Goal: Task Accomplishment & Management: Complete application form

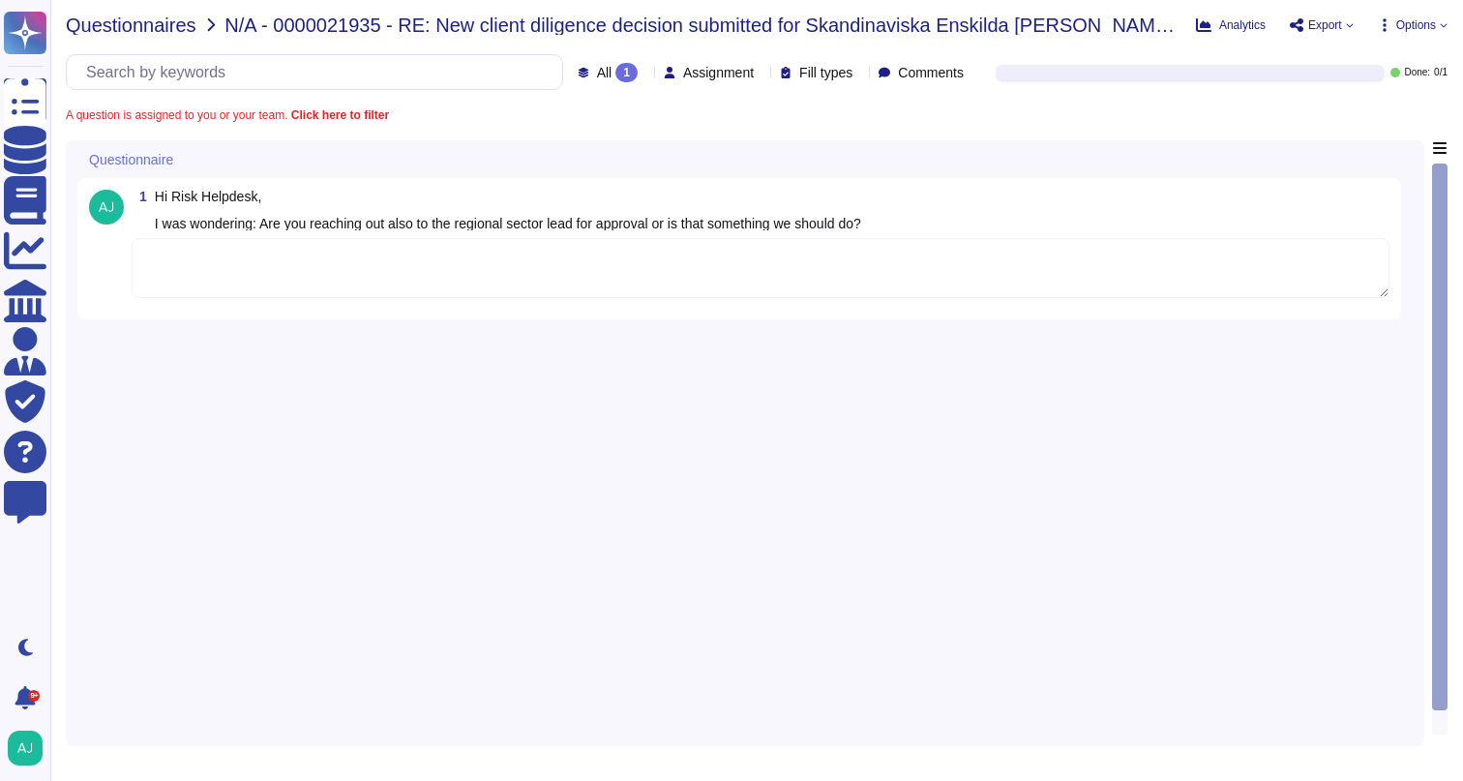
click at [153, 25] on span "Questionnaires" at bounding box center [131, 24] width 131 height 19
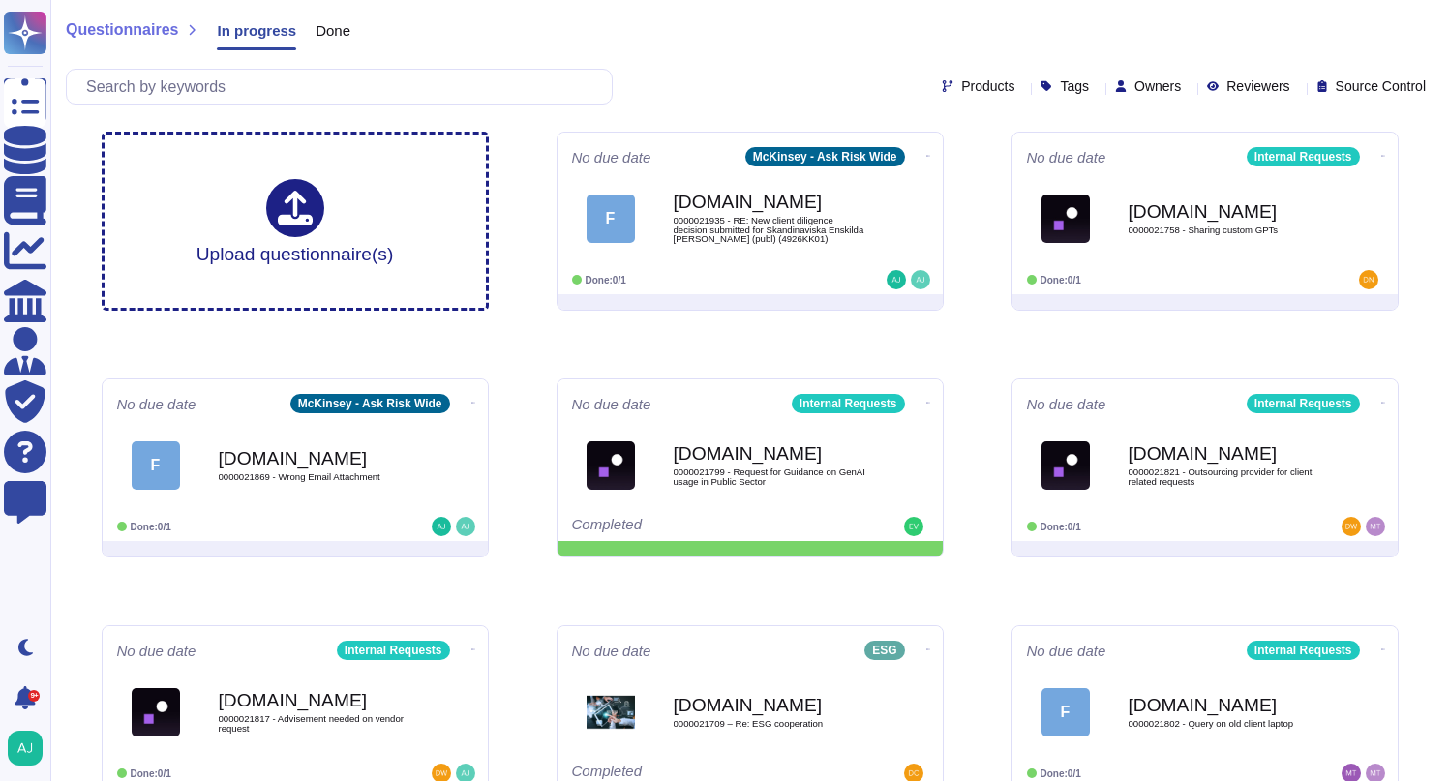
click at [768, 19] on div "Questionnaires In progress Done" at bounding box center [750, 34] width 1368 height 39
click at [543, 80] on input "text" at bounding box center [343, 87] width 535 height 34
click at [711, 90] on div "Products Tags Owners Reviewers Source Control" at bounding box center [750, 87] width 1368 height 36
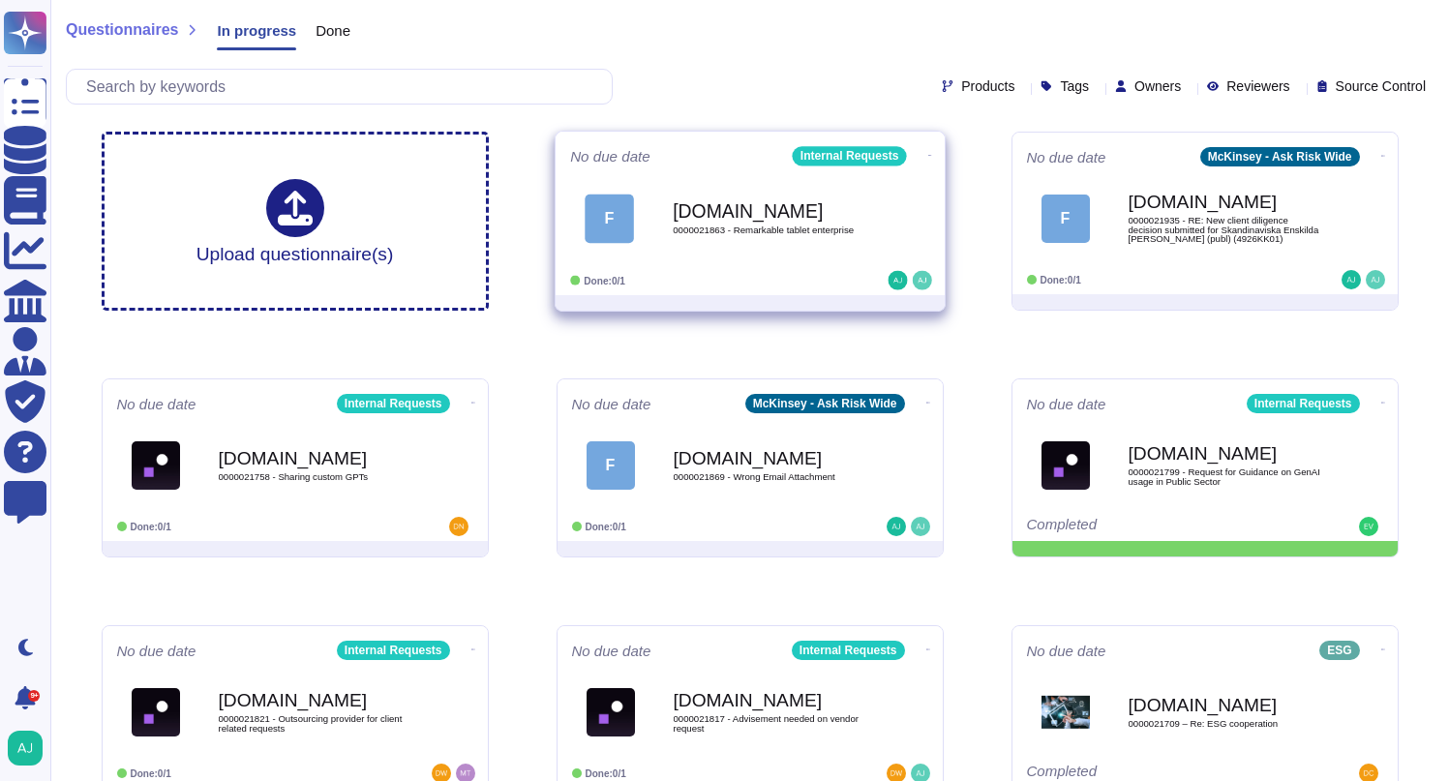
click at [814, 247] on div "Force.com 0000021863 - Remarkable tablet enterprise" at bounding box center [771, 218] width 196 height 78
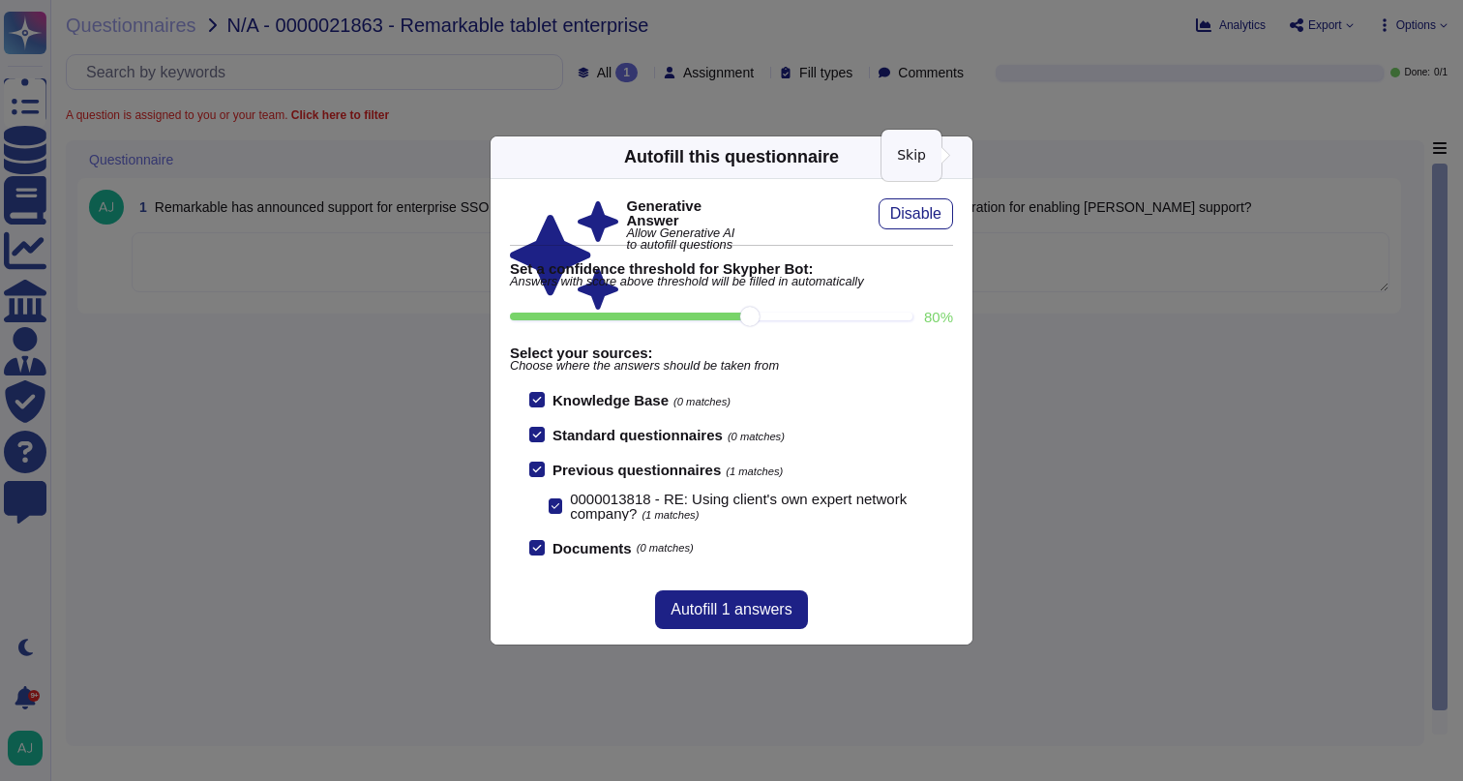
click at [961, 157] on icon at bounding box center [961, 157] width 0 height 0
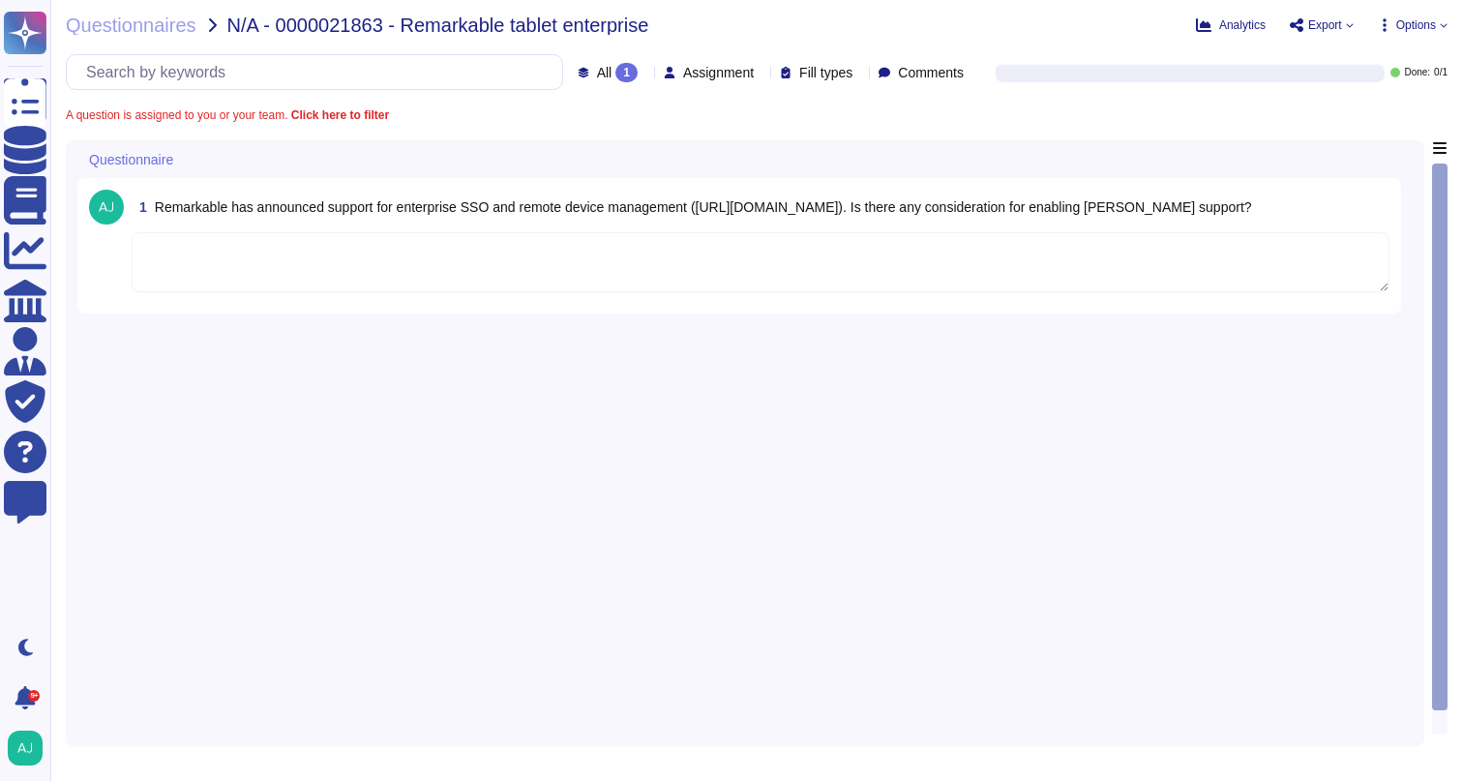
click at [487, 263] on textarea at bounding box center [761, 262] width 1258 height 60
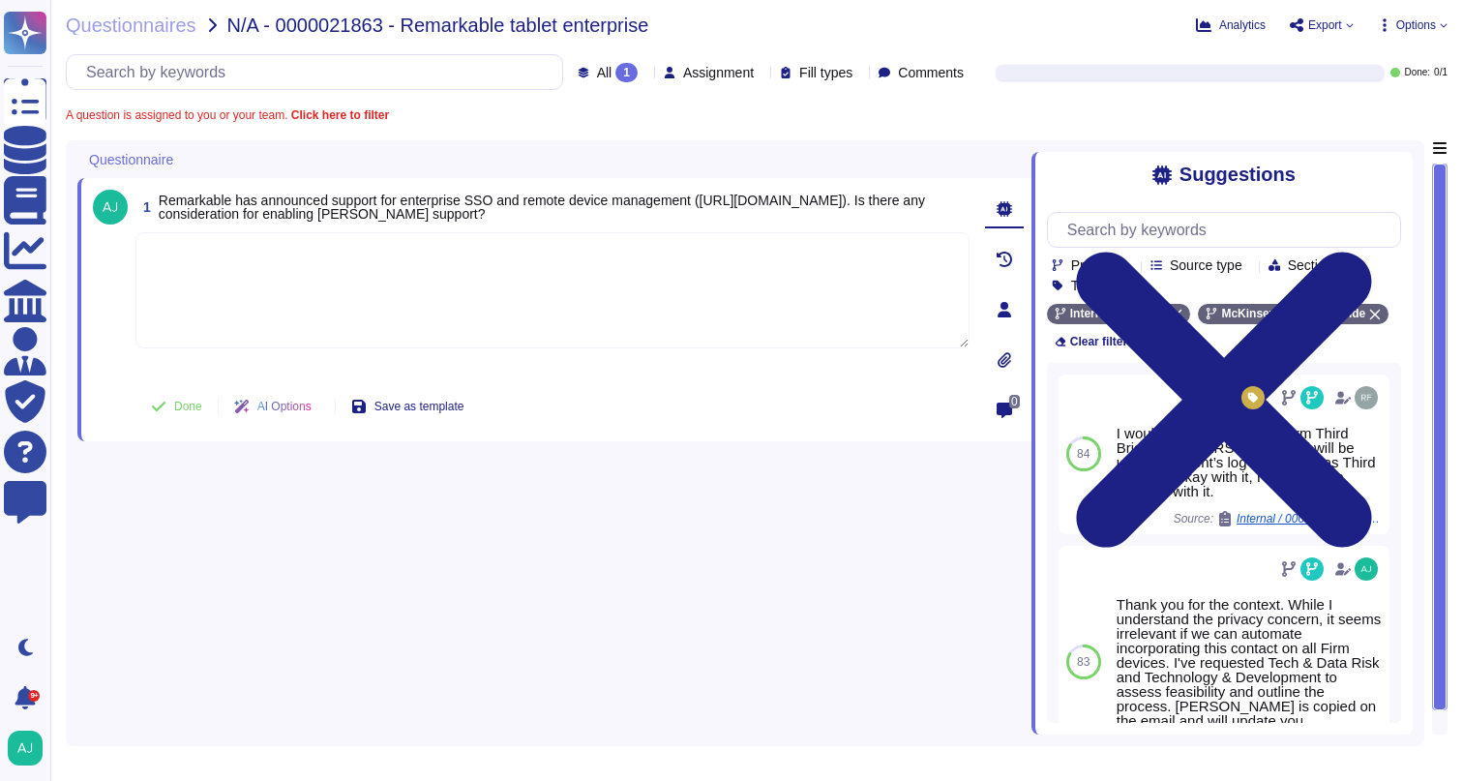
paste textarea "Let me loop in our Mobile Experience team which is better suited to answer your…"
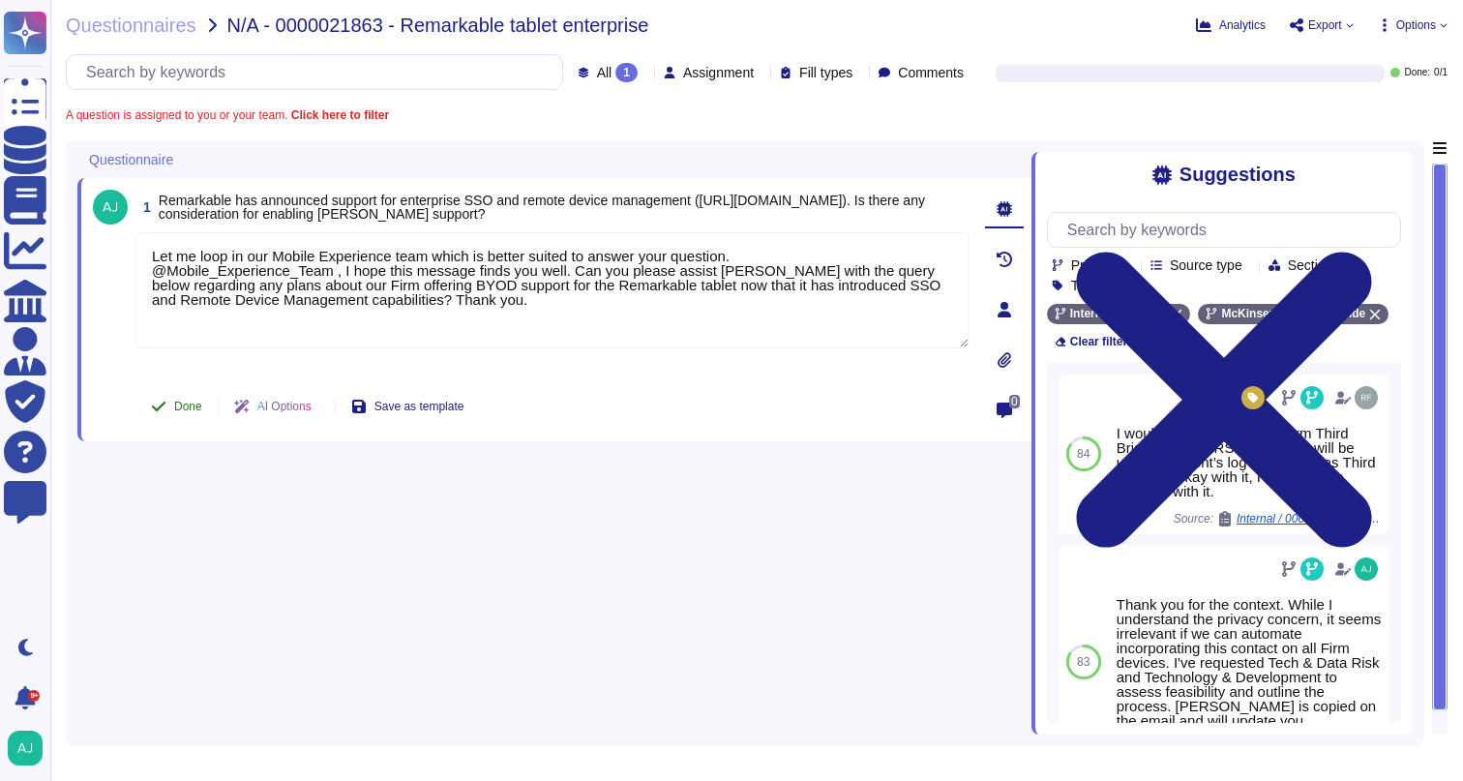
type textarea "Let me loop in our Mobile Experience team which is better suited to answer your…"
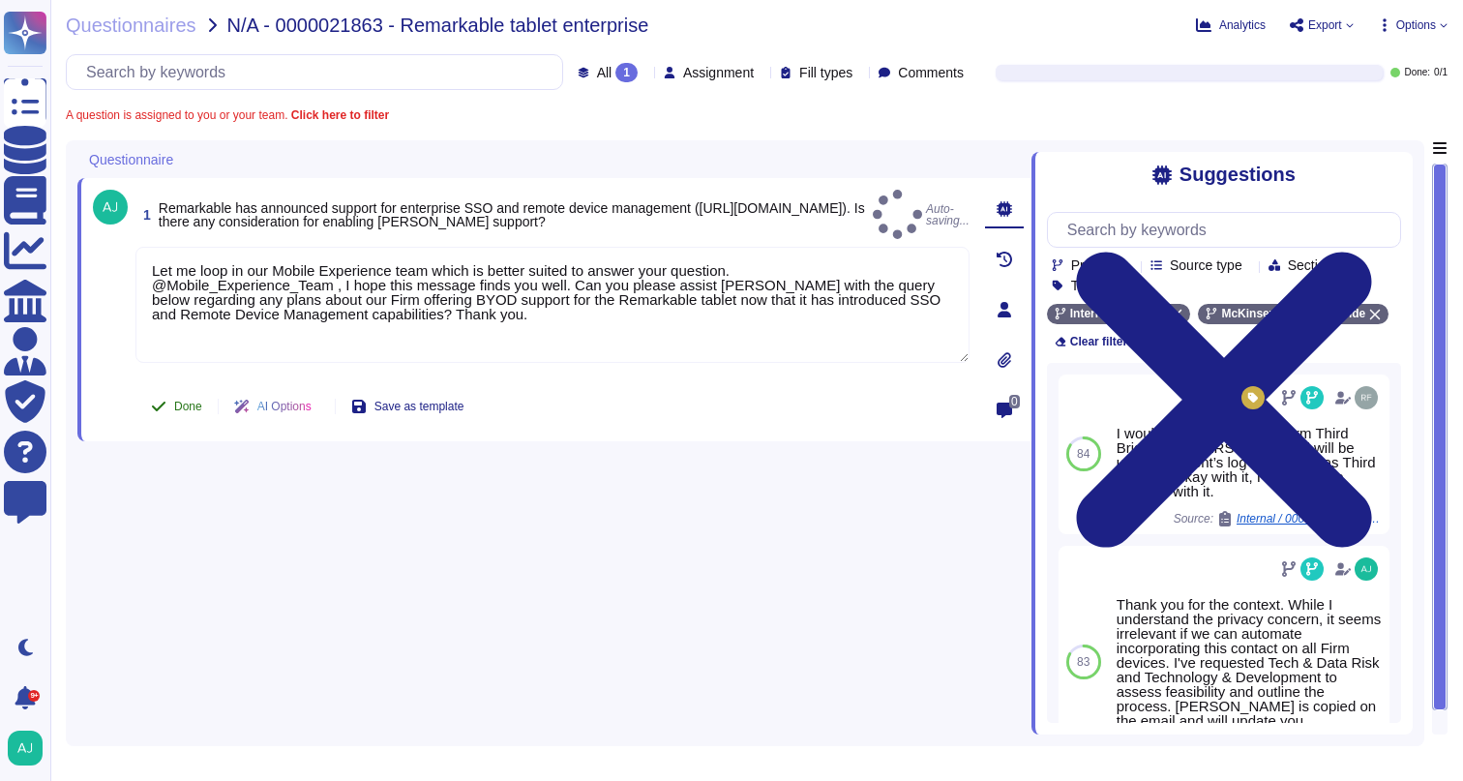
click at [200, 411] on span "Done" at bounding box center [188, 407] width 28 height 12
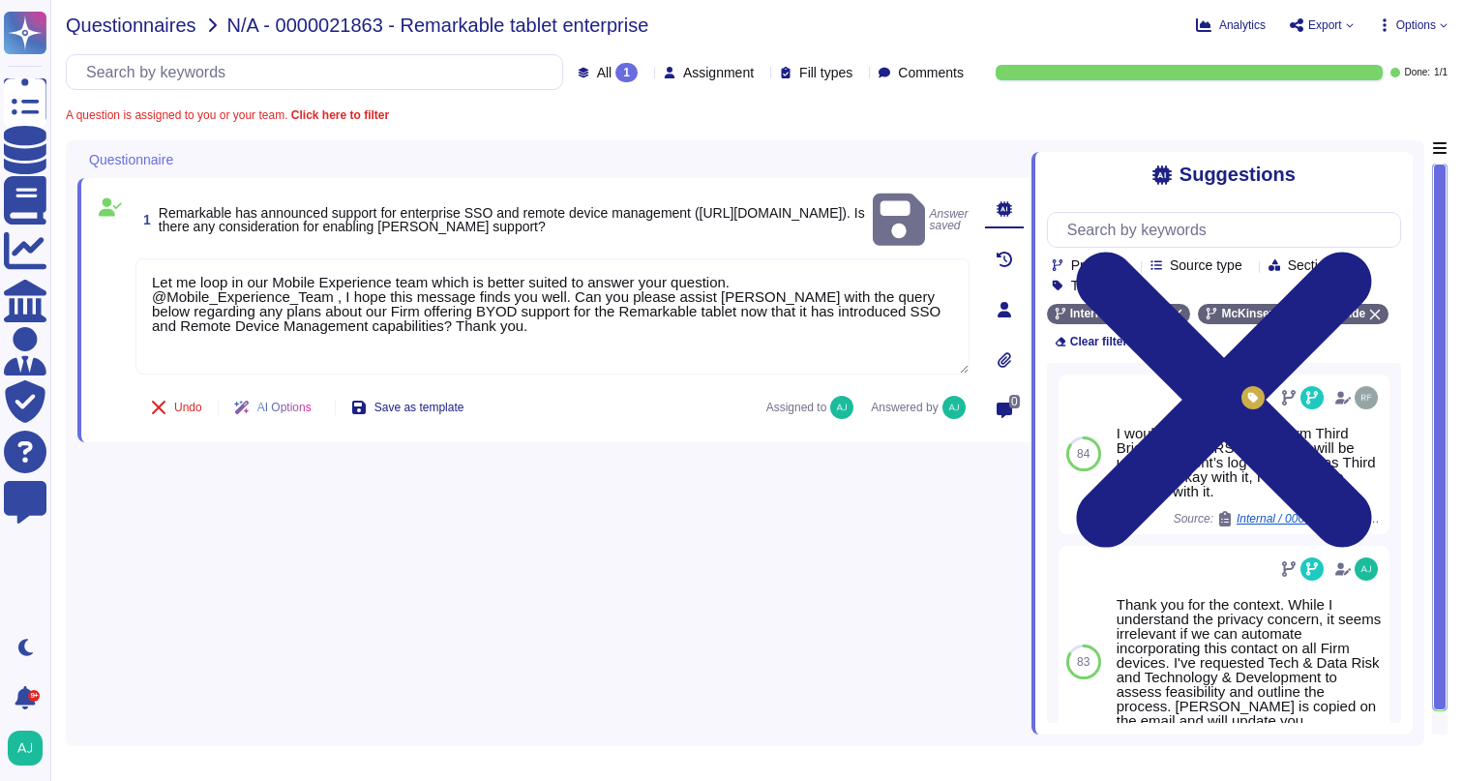
click at [169, 21] on span "Questionnaires" at bounding box center [131, 24] width 131 height 19
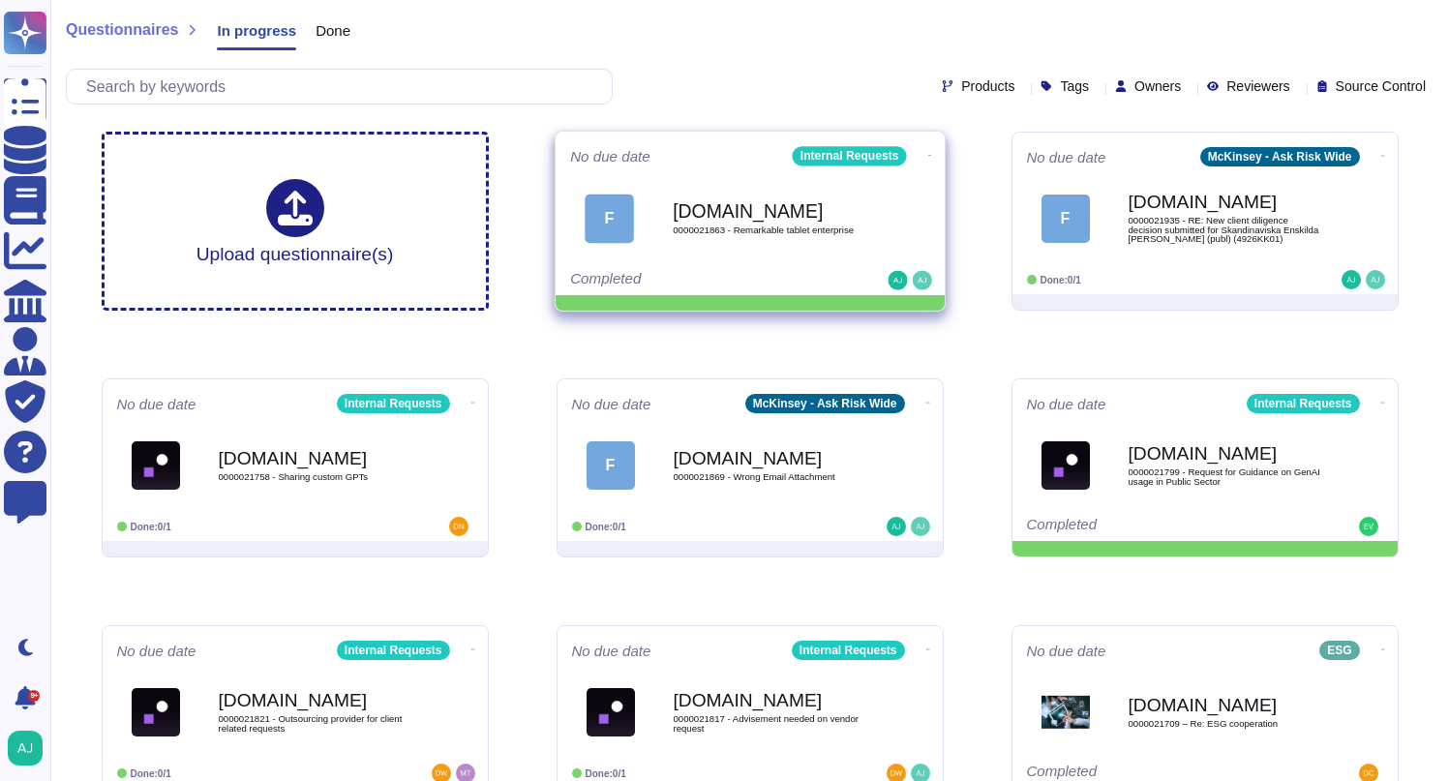
click at [927, 155] on icon at bounding box center [929, 155] width 4 height 1
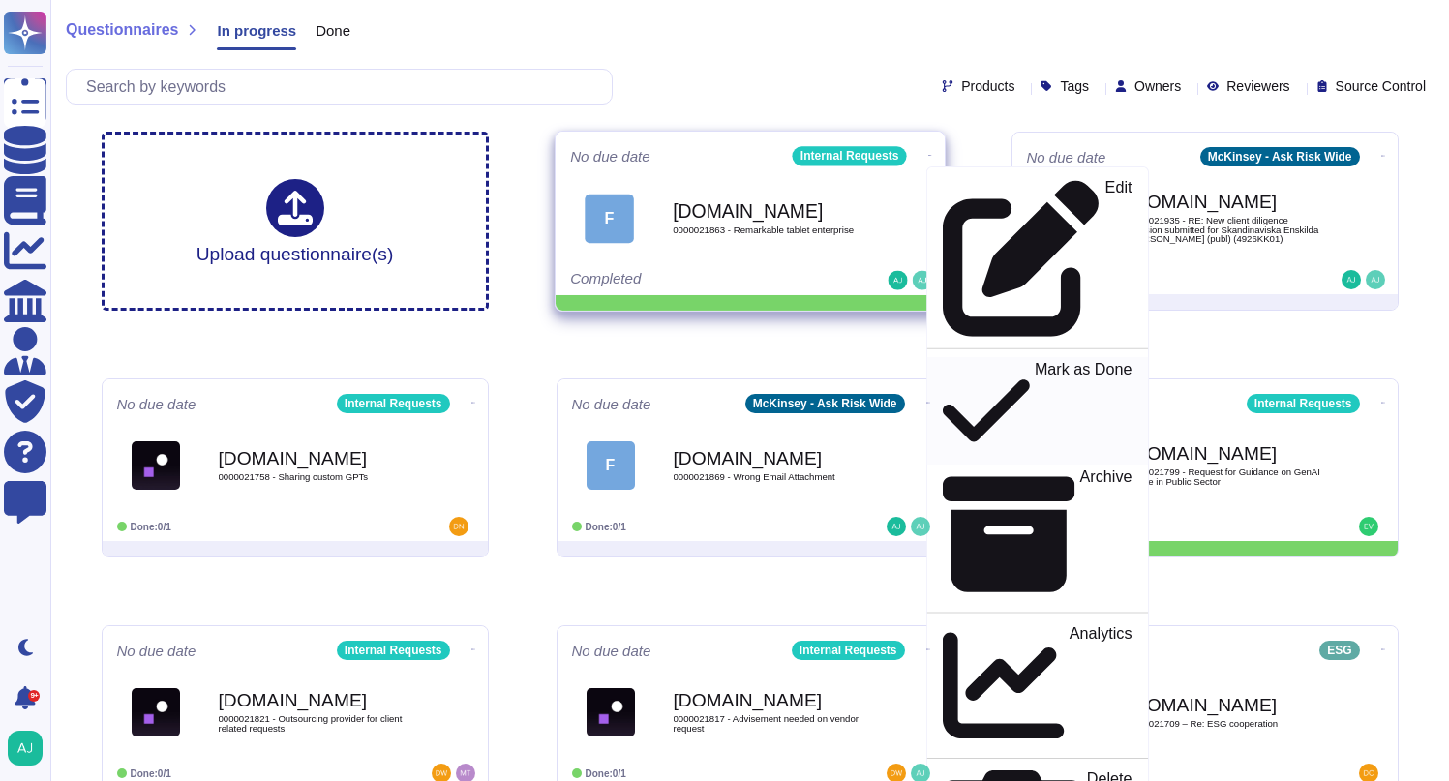
click at [1034, 362] on p "Mark as Done" at bounding box center [1083, 411] width 98 height 99
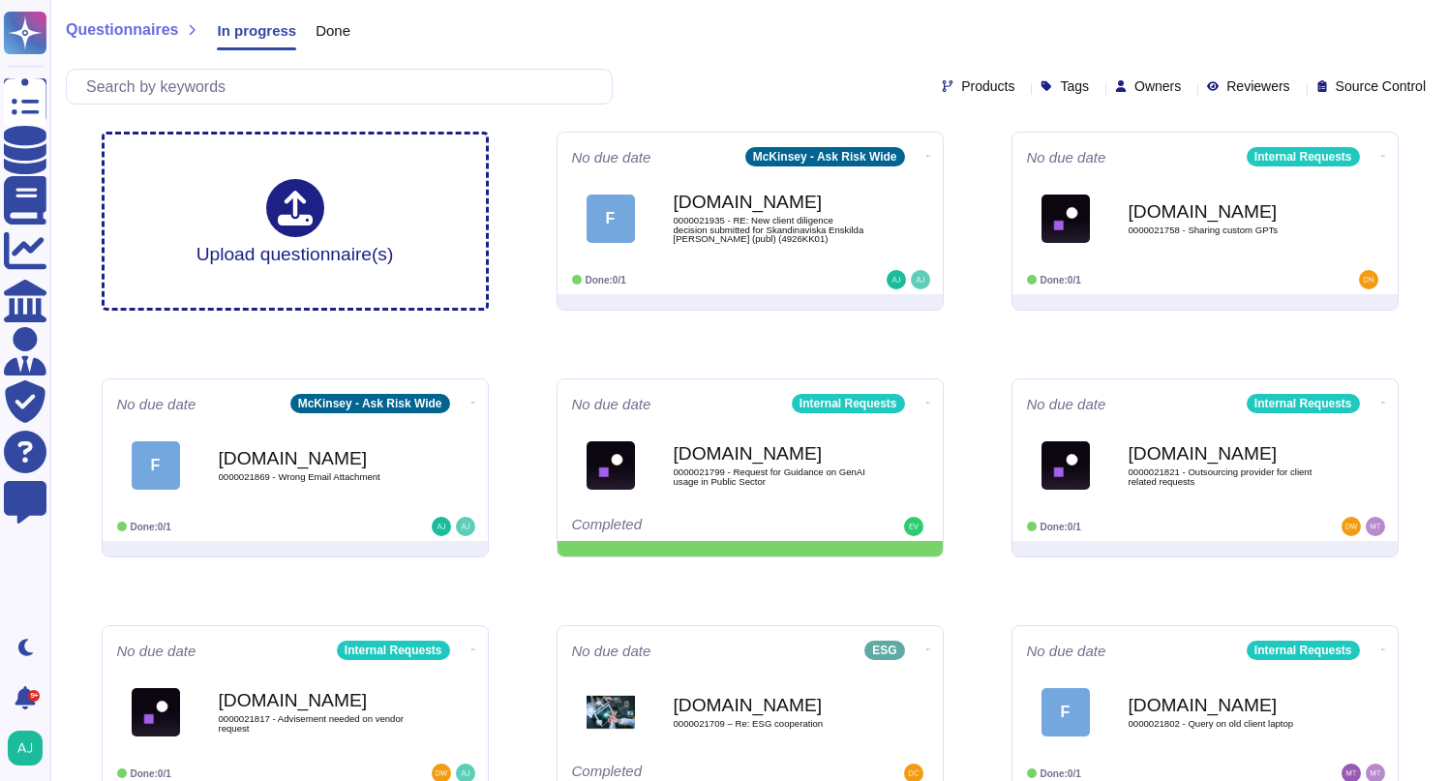
click at [743, 83] on div "Products Tags Owners Reviewers Source Control" at bounding box center [750, 87] width 1368 height 36
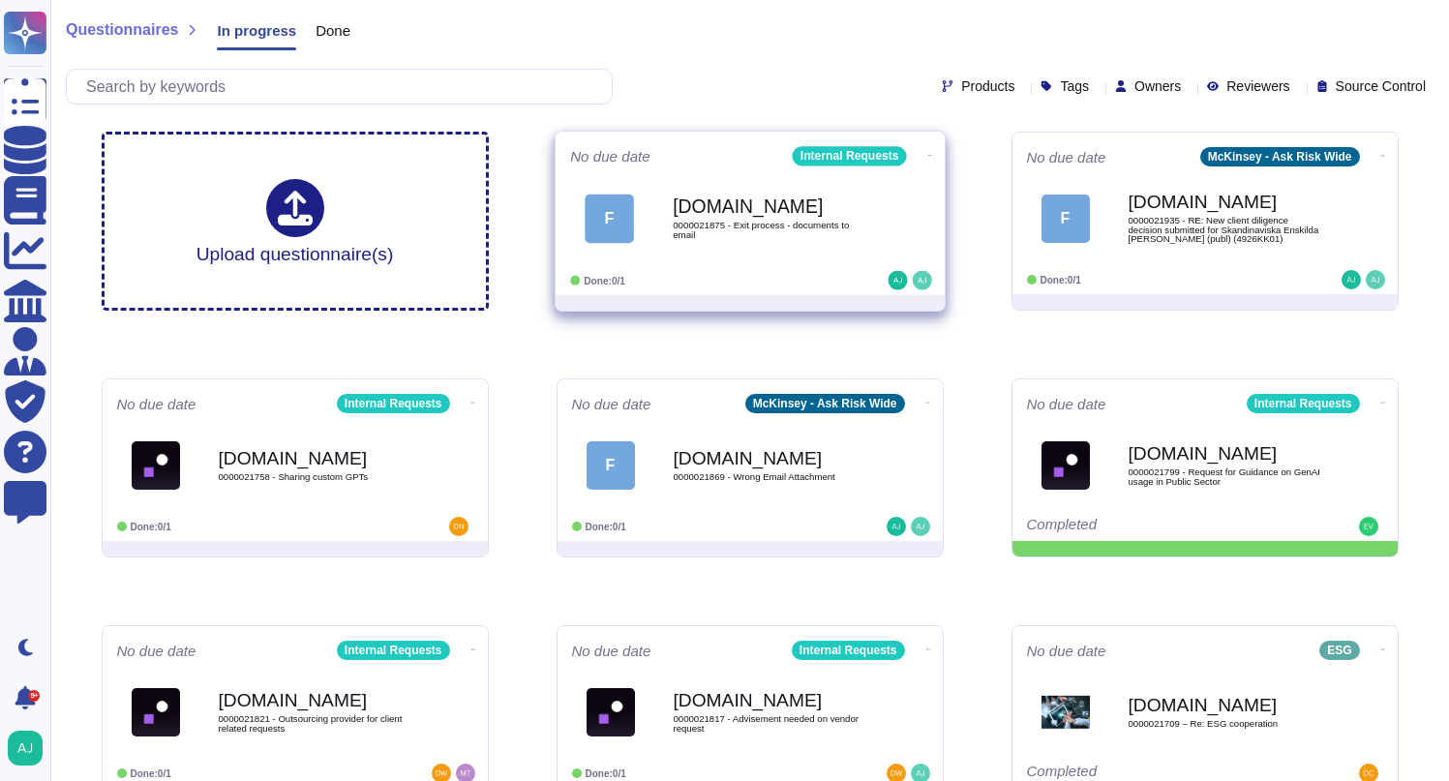
click at [788, 278] on div "Done: 0/1" at bounding box center [690, 280] width 240 height 19
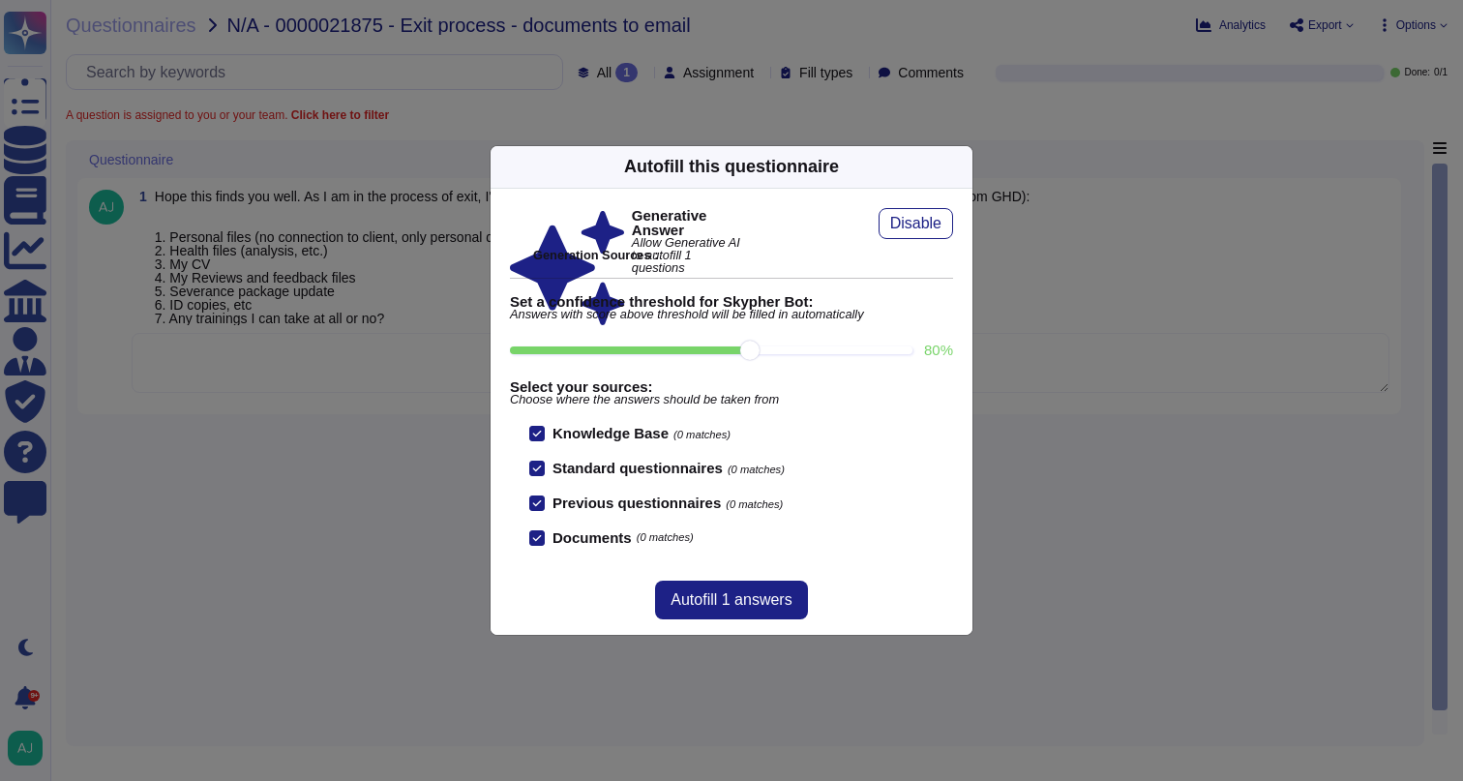
click at [595, 109] on div "Autofill this questionnaire Generative Answer Allow Generative AI to autofill 1…" at bounding box center [731, 390] width 1463 height 781
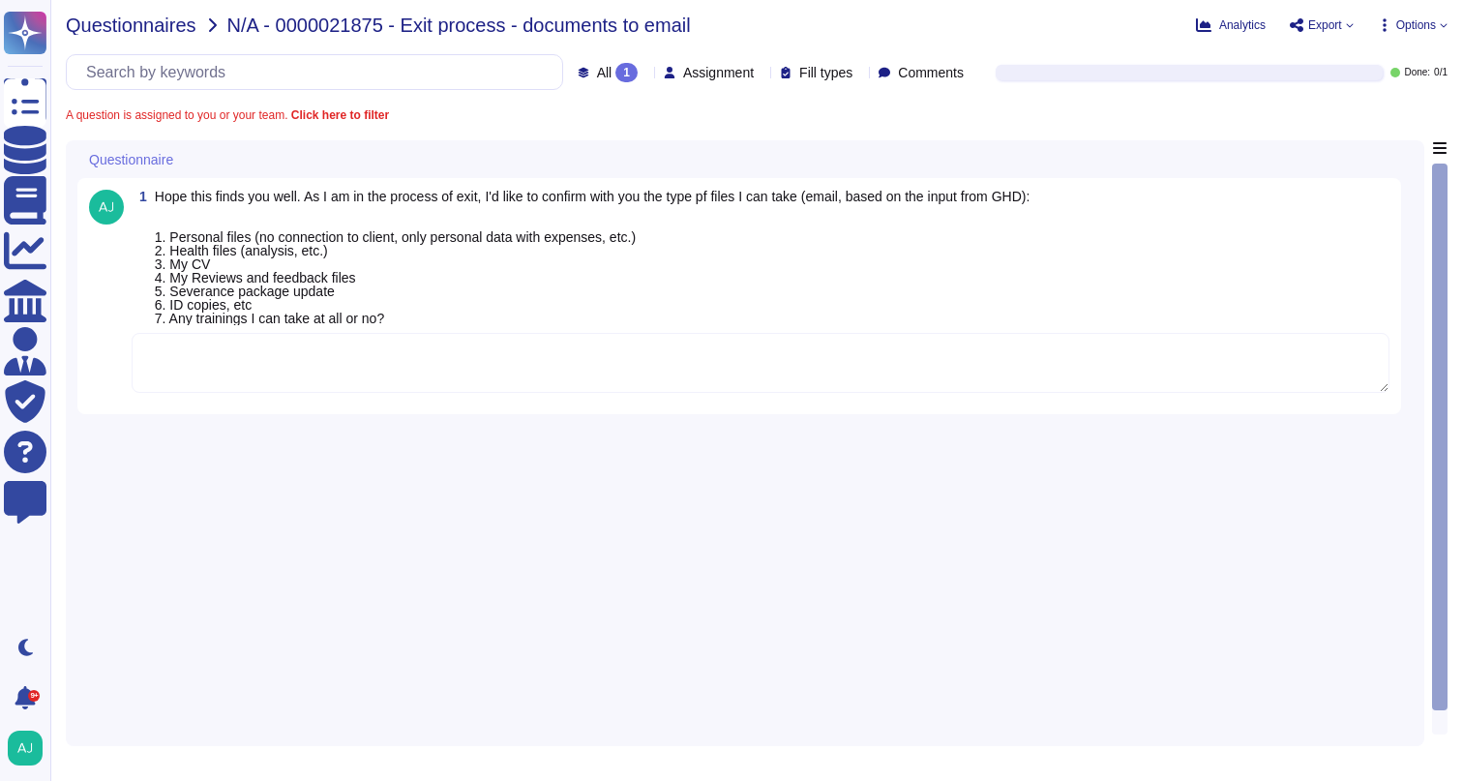
click at [166, 18] on span "Questionnaires" at bounding box center [131, 24] width 131 height 19
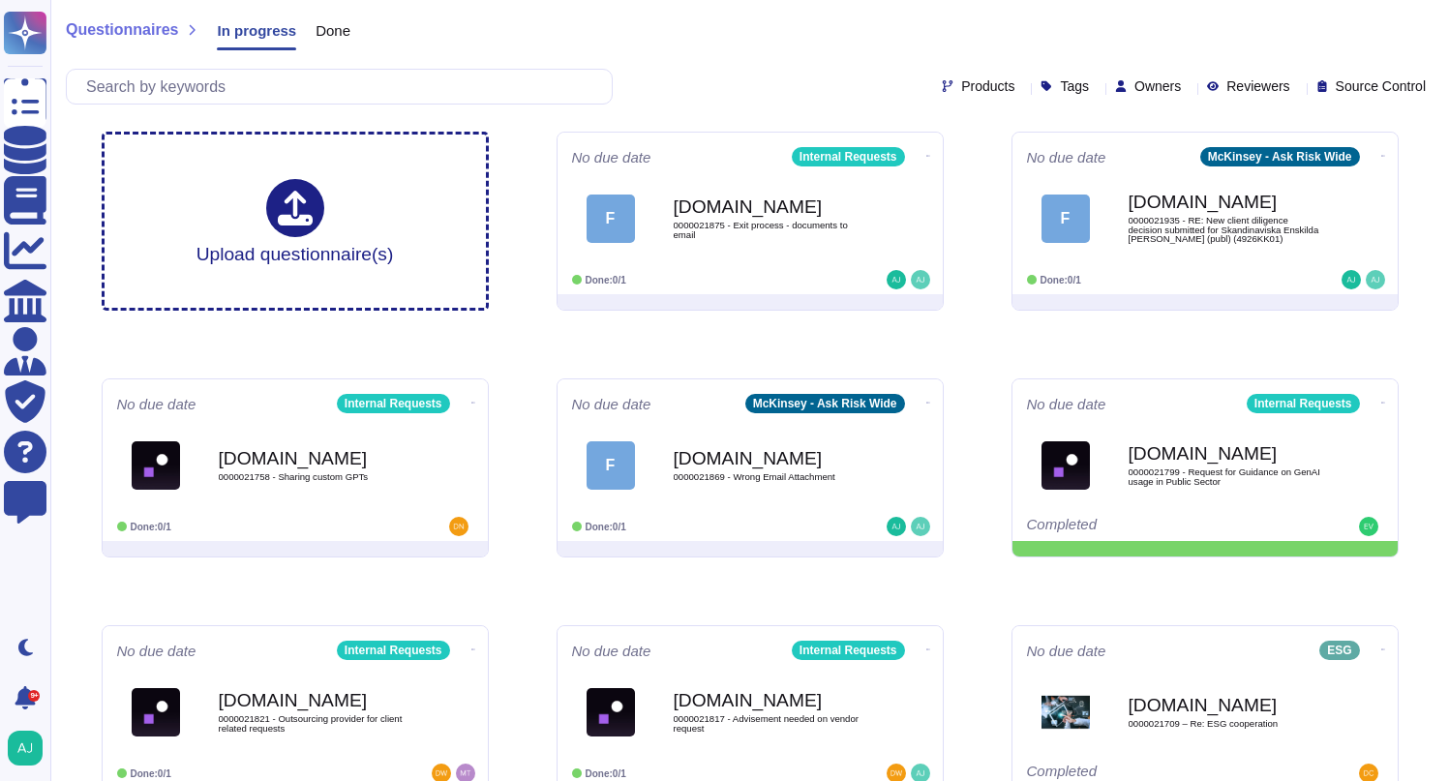
click at [593, 42] on div "Questionnaires In progress Done" at bounding box center [750, 34] width 1368 height 39
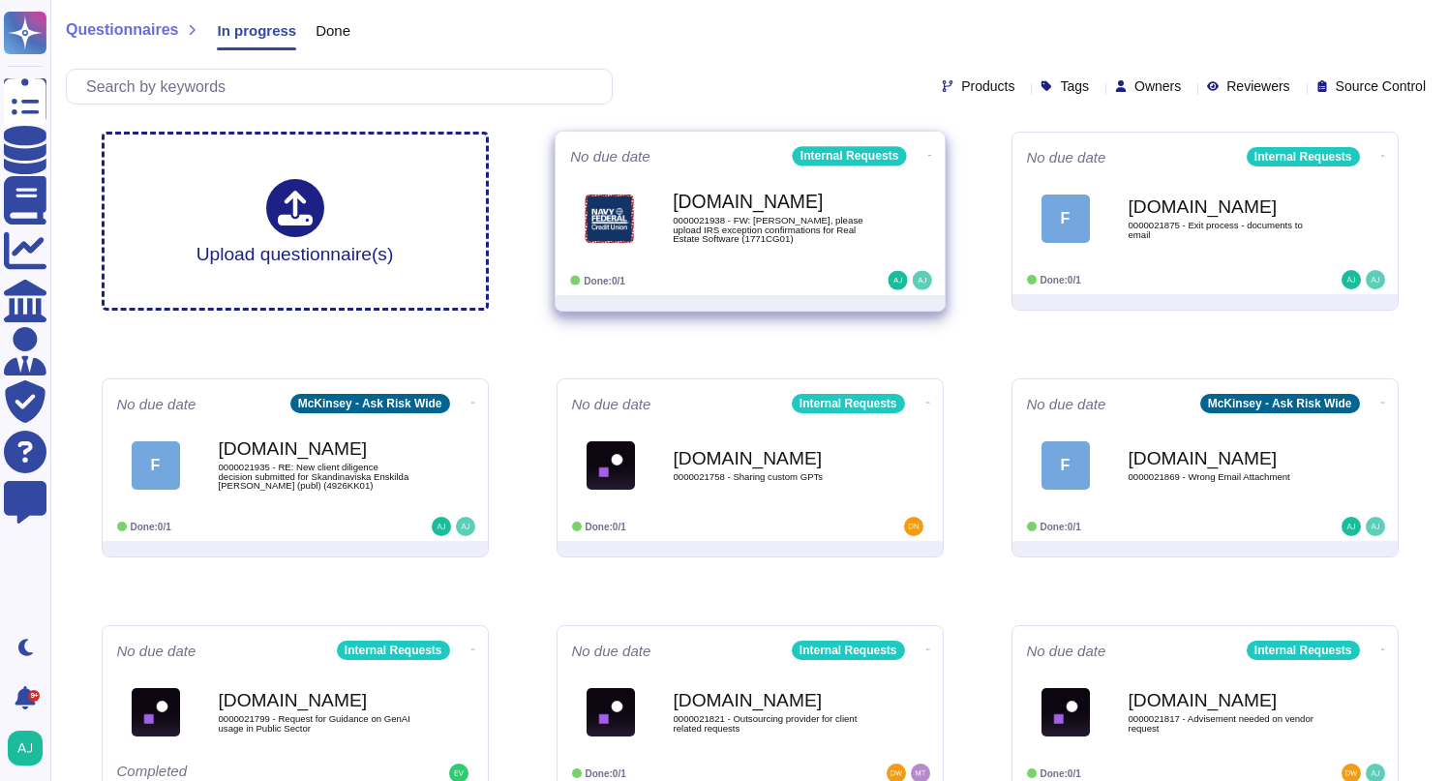
click at [744, 290] on div "No due date Internal Requests [DOMAIN_NAME] 0000021938 - FW: [PERSON_NAME], ple…" at bounding box center [750, 214] width 389 height 164
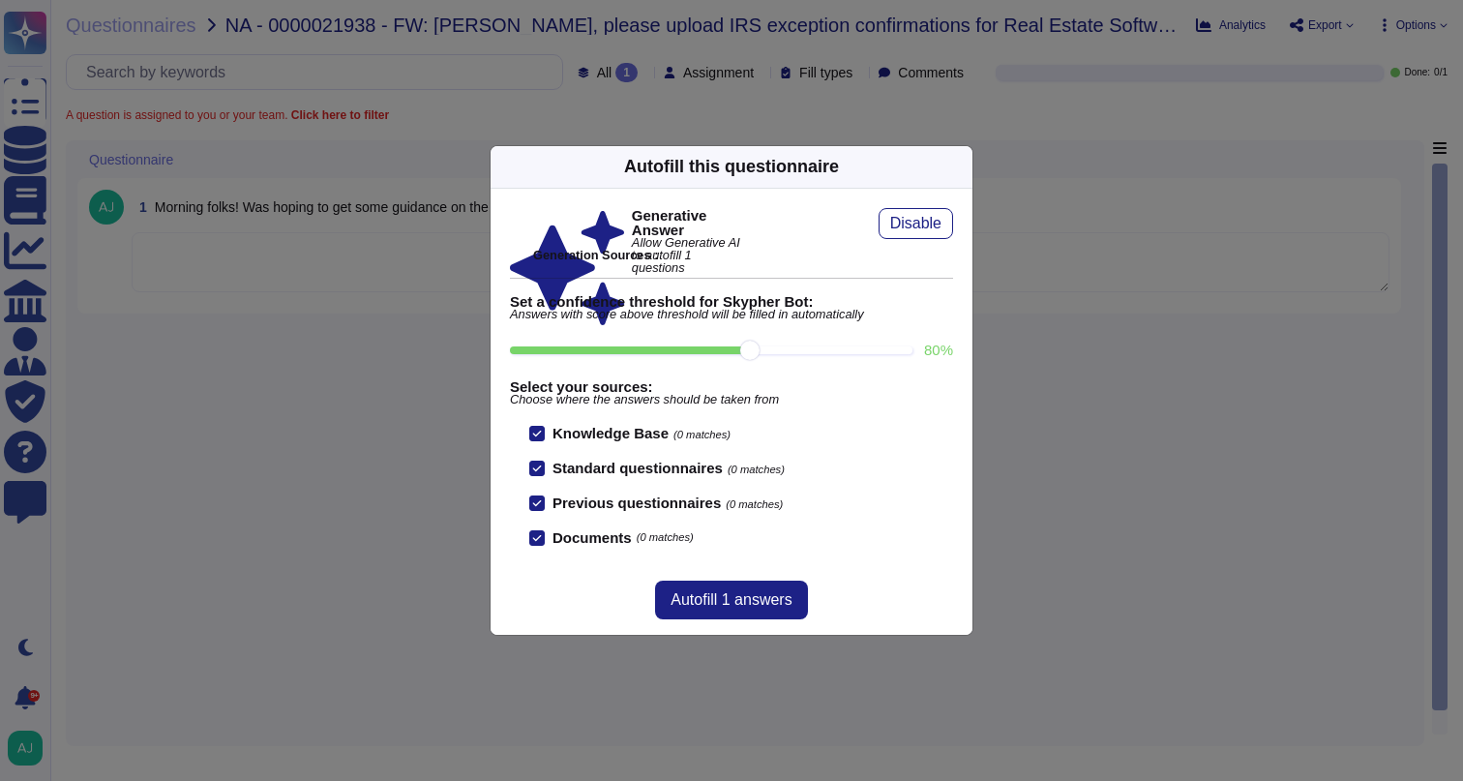
click at [309, 389] on div "Autofill this questionnaire Generative Answer Allow Generative AI to autofill 1…" at bounding box center [731, 390] width 1463 height 781
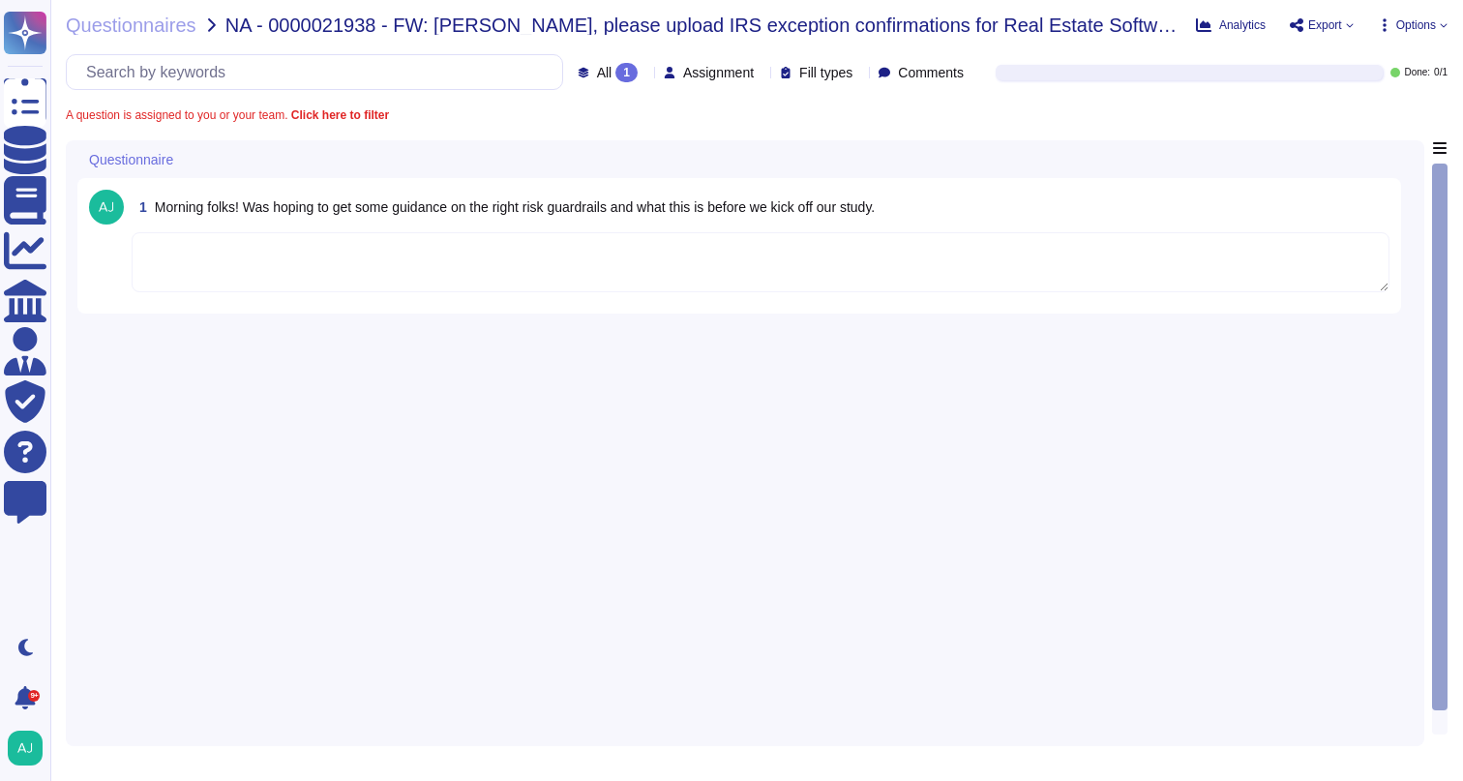
click at [545, 249] on textarea at bounding box center [761, 262] width 1258 height 60
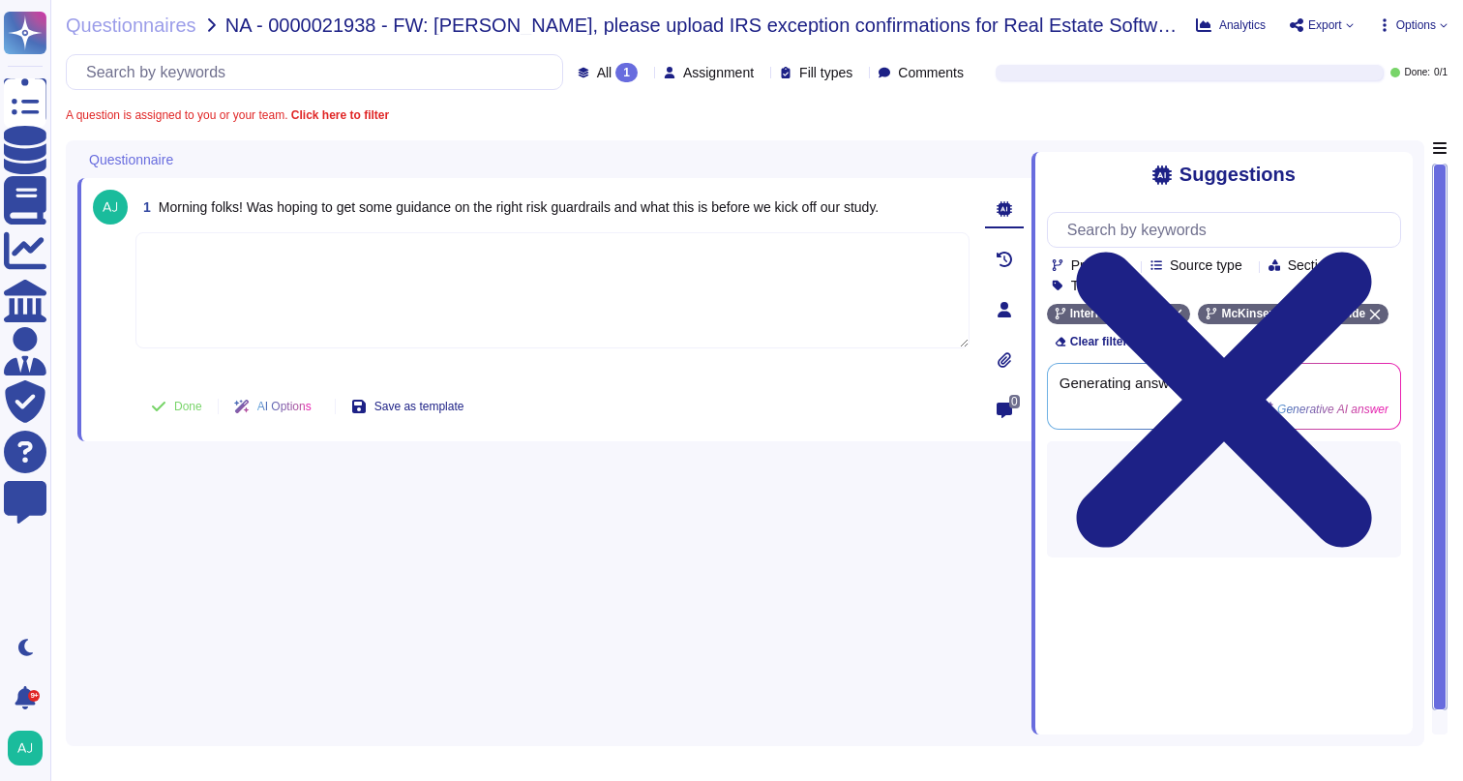
paste textarea "Let me loop in our colleague [PERSON_NAME] to assist yout question: @Alisha_Si …"
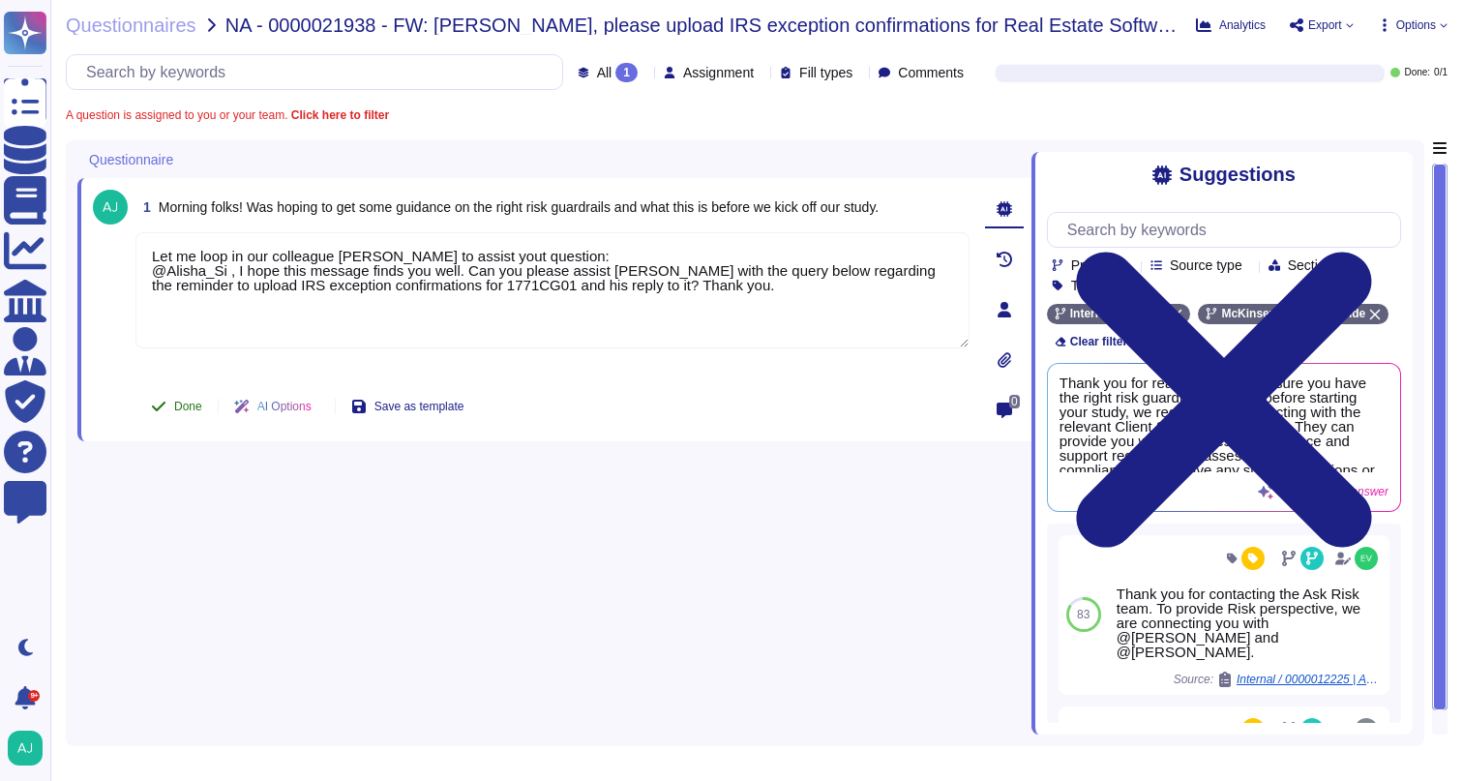
type textarea "Let me loop in our colleague [PERSON_NAME] to assist yout question: @Alisha_Si …"
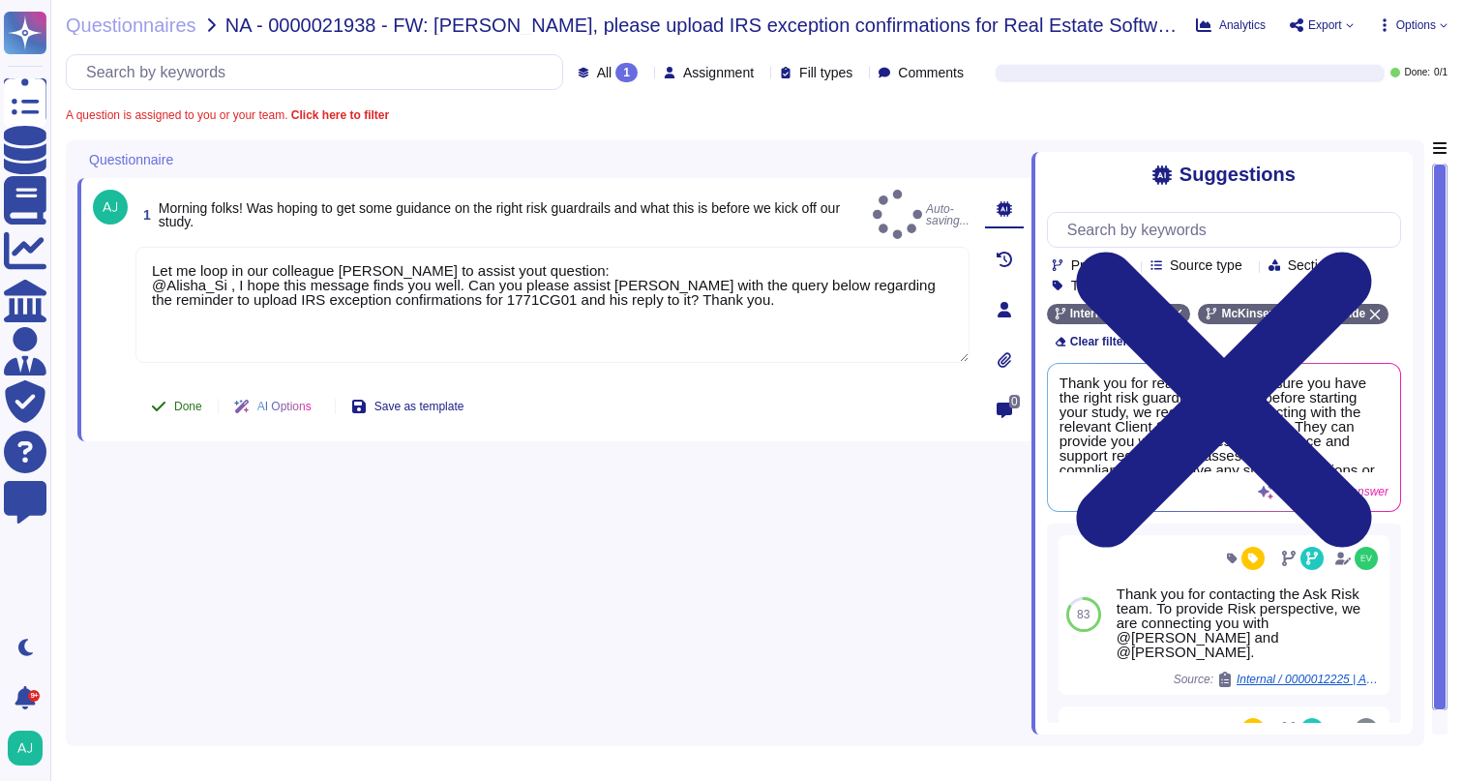
click at [189, 403] on span "Done" at bounding box center [188, 407] width 28 height 12
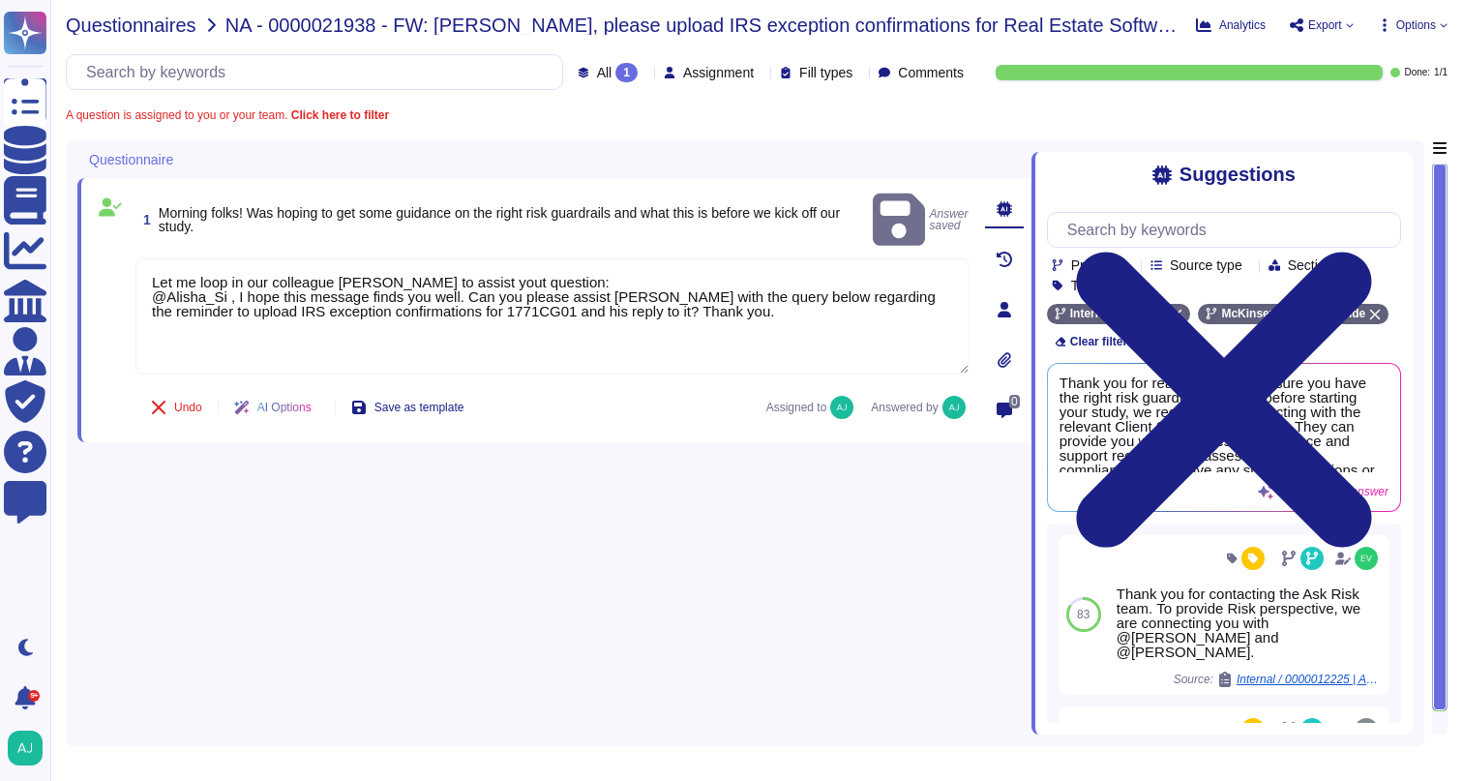
click at [136, 27] on span "Questionnaires" at bounding box center [131, 24] width 131 height 19
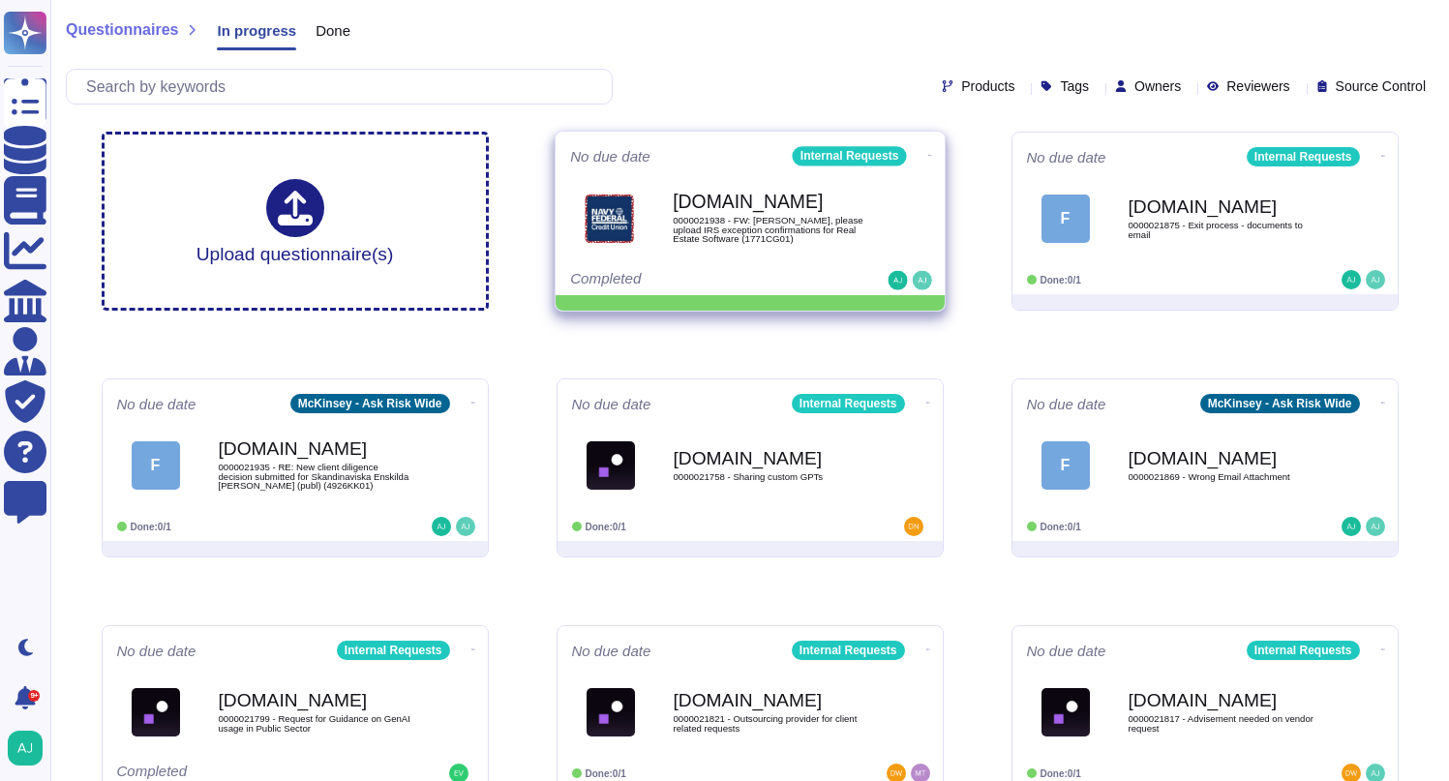
click at [927, 153] on icon at bounding box center [929, 155] width 4 height 5
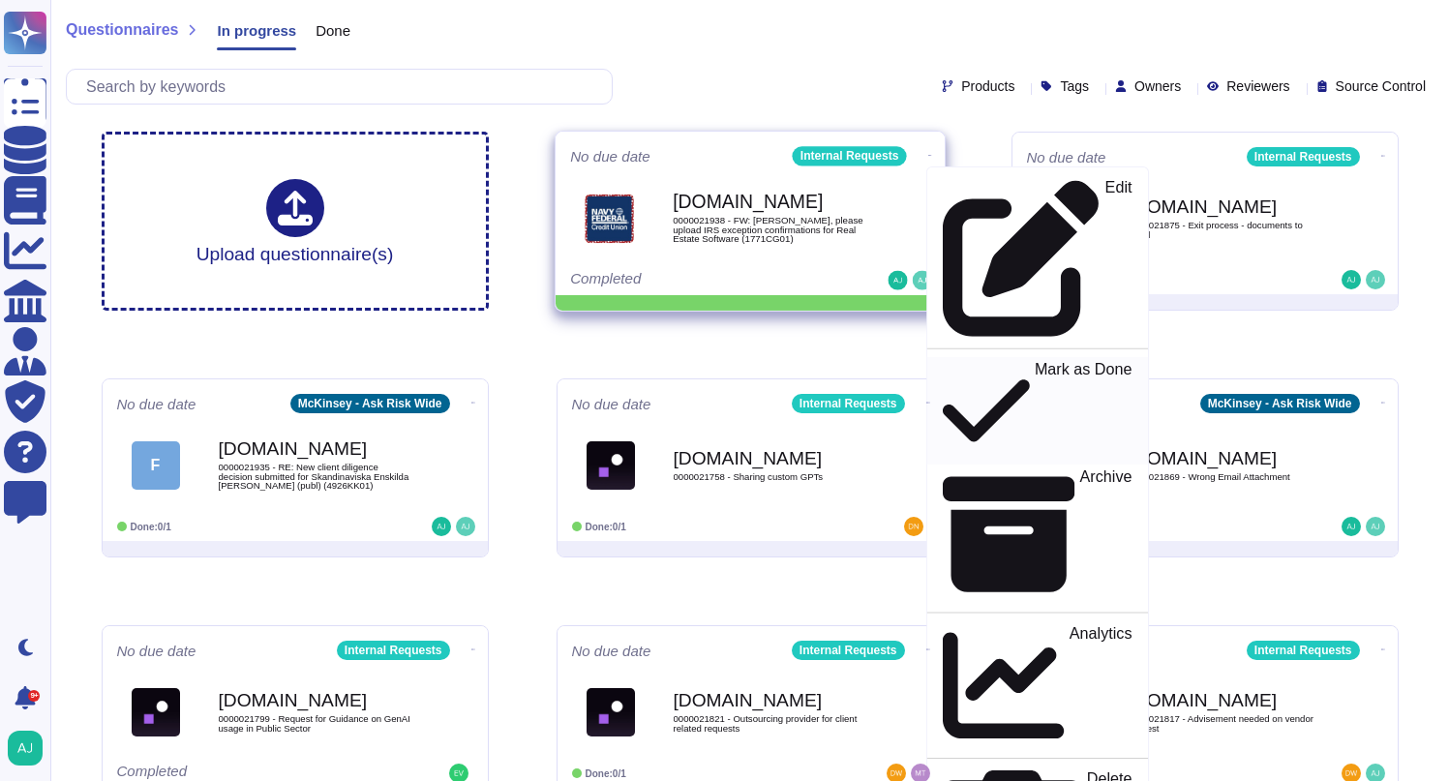
click at [1034, 362] on p "Mark as Done" at bounding box center [1083, 411] width 98 height 99
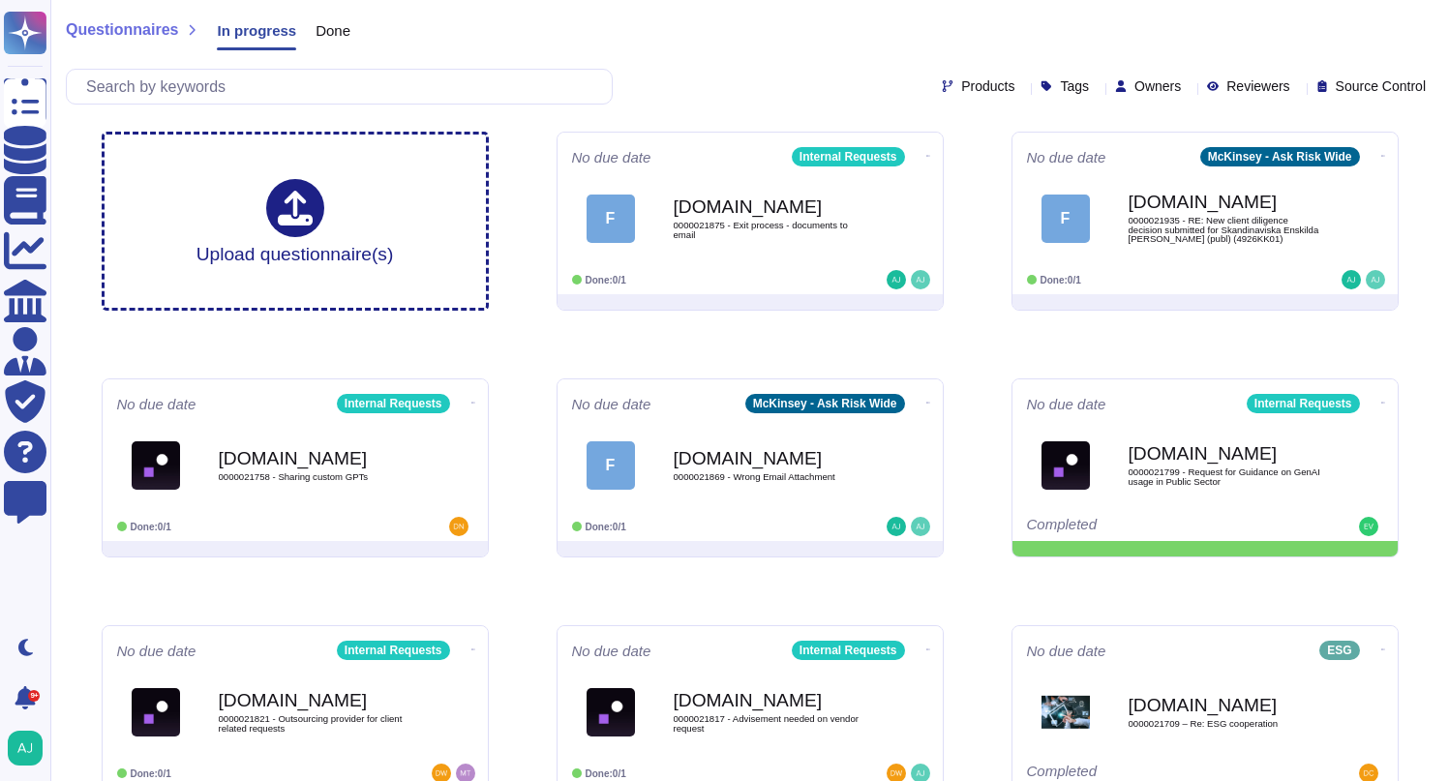
click at [789, 74] on div "Products Tags Owners Reviewers Source Control" at bounding box center [750, 87] width 1368 height 36
click at [732, 63] on div "Questionnaires In progress Done Products Tags Owners Reviewers Source Control" at bounding box center [749, 58] width 1399 height 116
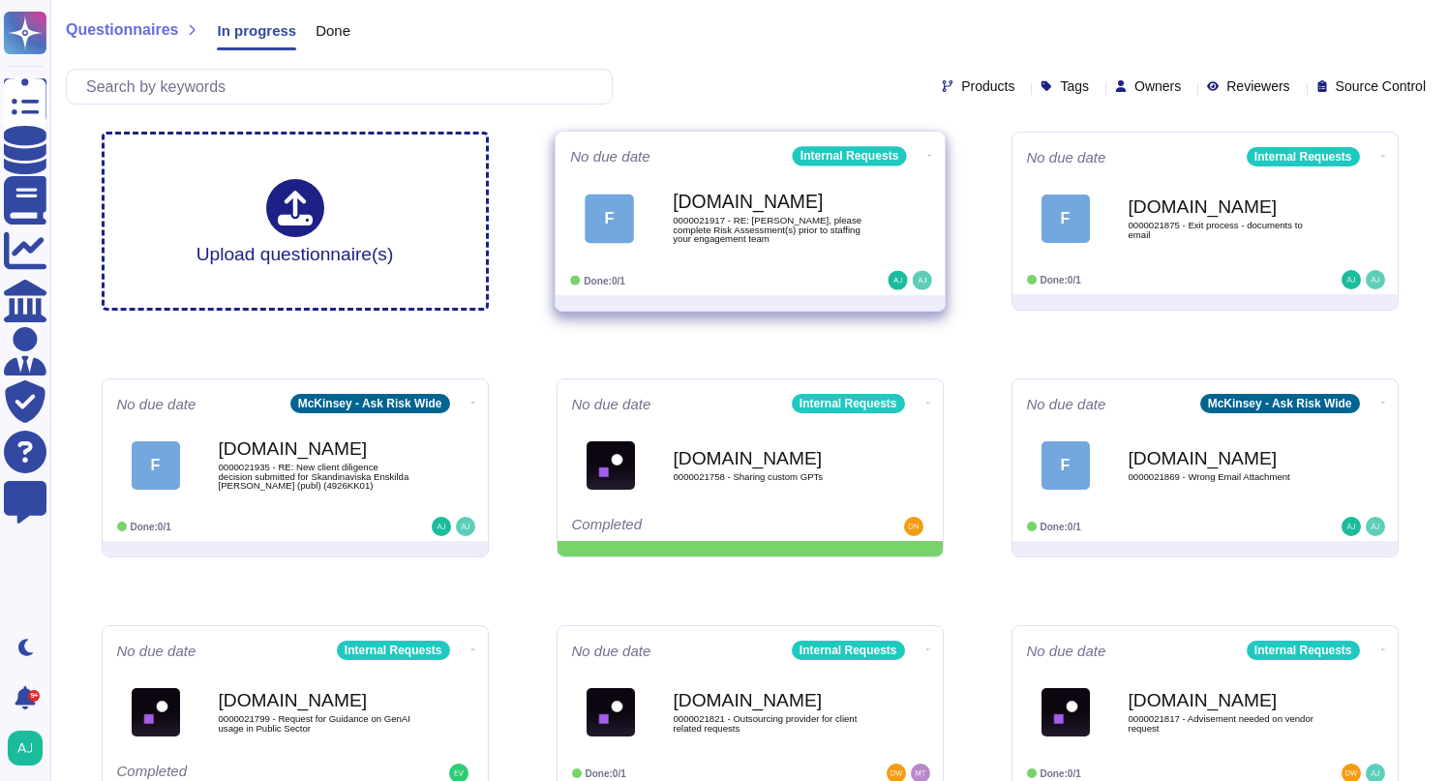
click at [796, 254] on div "[DOMAIN_NAME] 0000021917 - RE: [PERSON_NAME], please complete Risk Assessment(s…" at bounding box center [771, 218] width 196 height 78
